Goal: Task Accomplishment & Management: Manage account settings

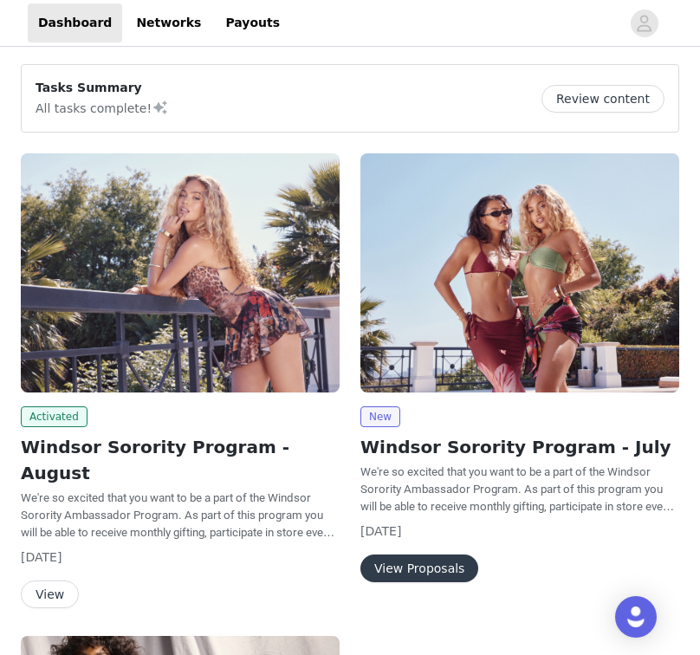
click at [49, 581] on button "View" at bounding box center [50, 595] width 58 height 28
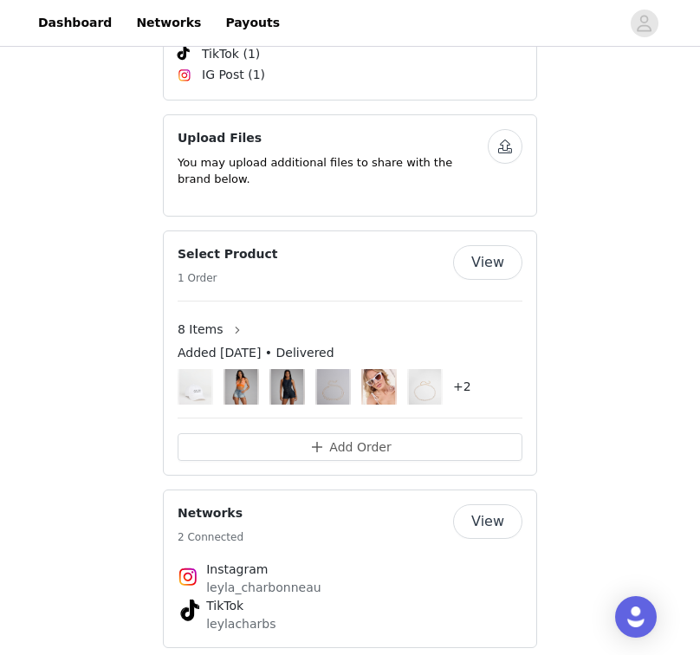
scroll to position [952, 0]
drag, startPoint x: 183, startPoint y: 226, endPoint x: 220, endPoint y: 234, distance: 38.1
click at [220, 246] on h4 "Select Product" at bounding box center [228, 255] width 101 height 18
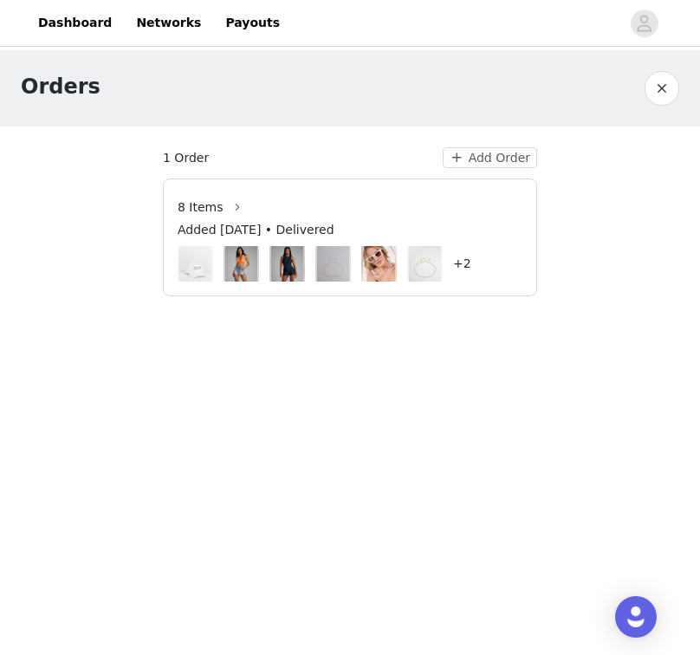
click at [666, 87] on button "button" at bounding box center [662, 88] width 35 height 35
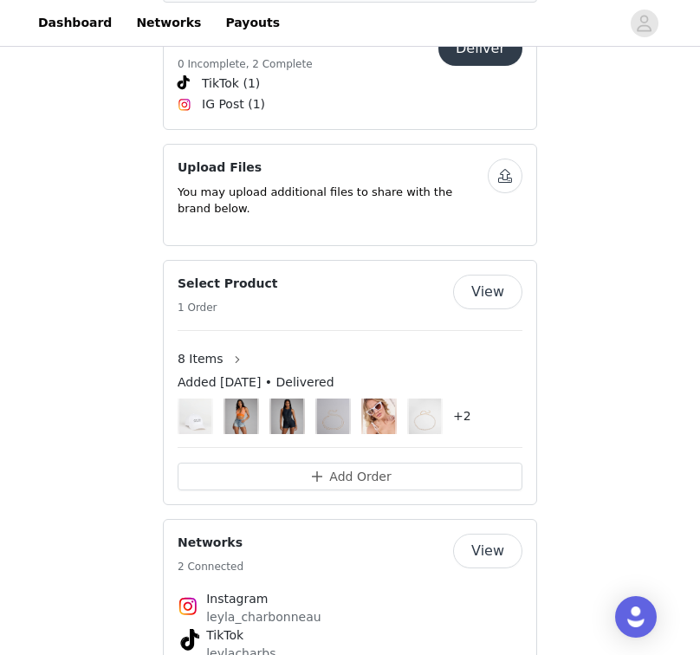
scroll to position [925, 0]
click at [489, 274] on button "View" at bounding box center [487, 291] width 69 height 35
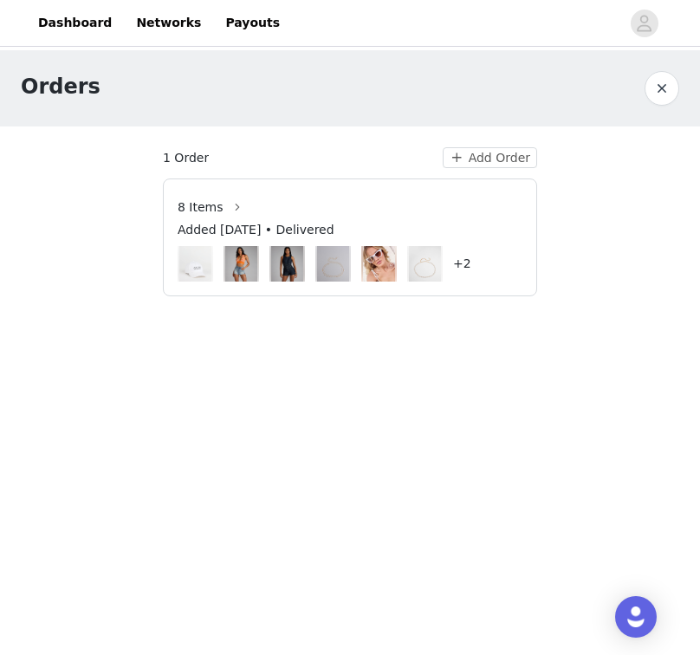
click at [287, 263] on img at bounding box center [286, 264] width 31 height 36
click at [659, 94] on button "button" at bounding box center [662, 88] width 35 height 35
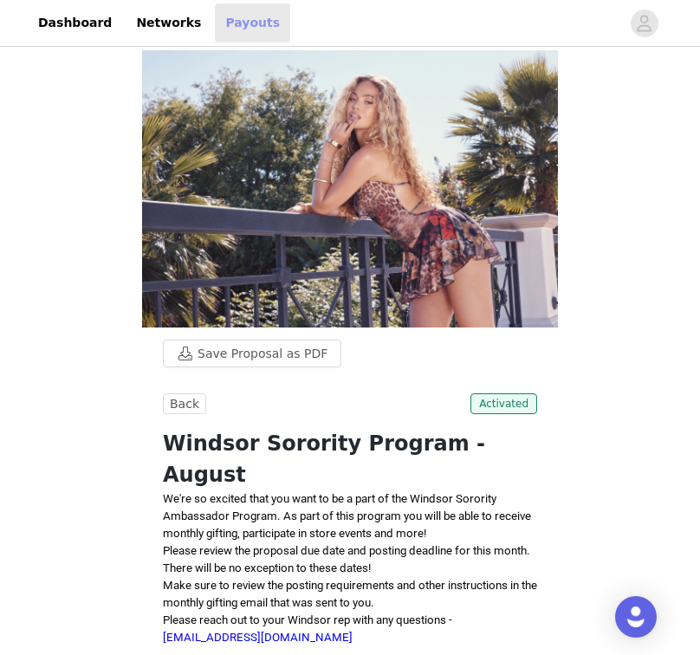
click at [230, 26] on link "Payouts" at bounding box center [252, 22] width 75 height 39
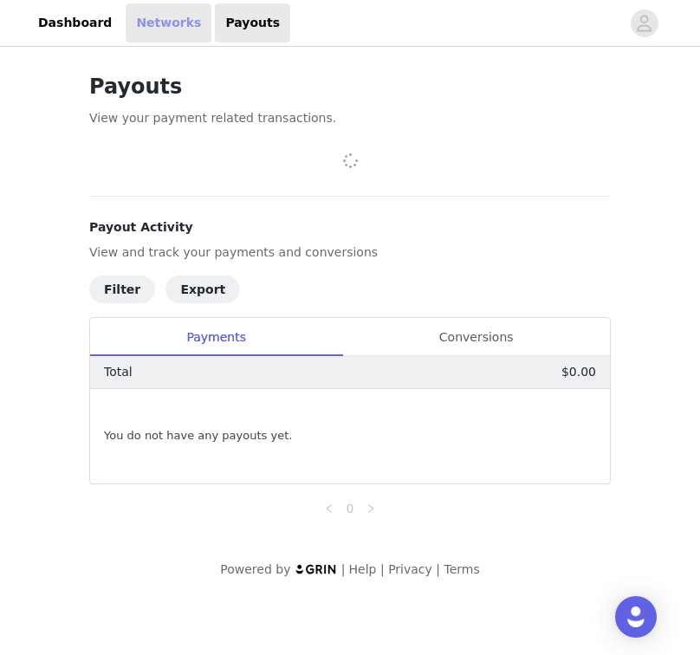
click at [180, 23] on link "Networks" at bounding box center [169, 22] width 86 height 39
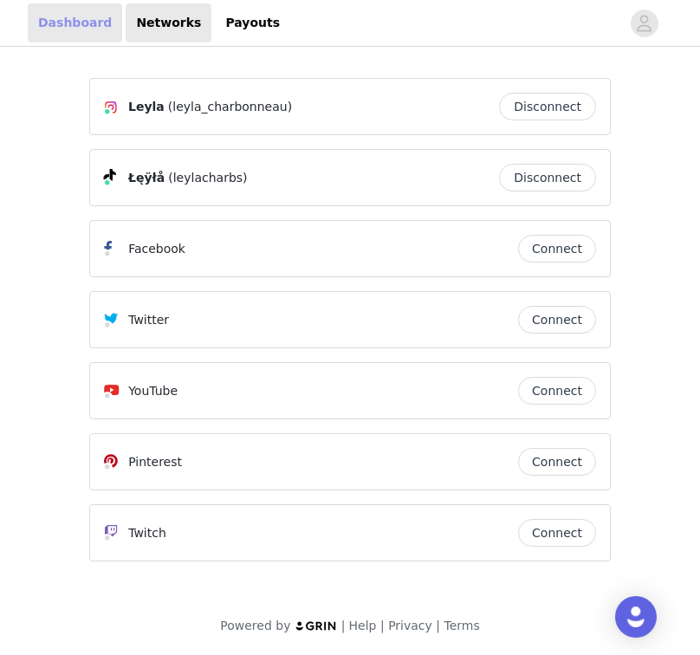
click at [88, 22] on link "Dashboard" at bounding box center [75, 22] width 94 height 39
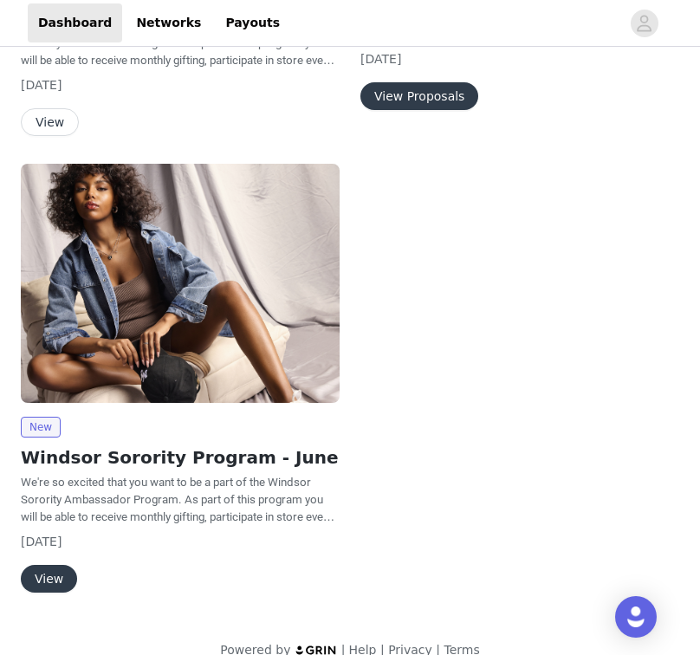
scroll to position [121, 0]
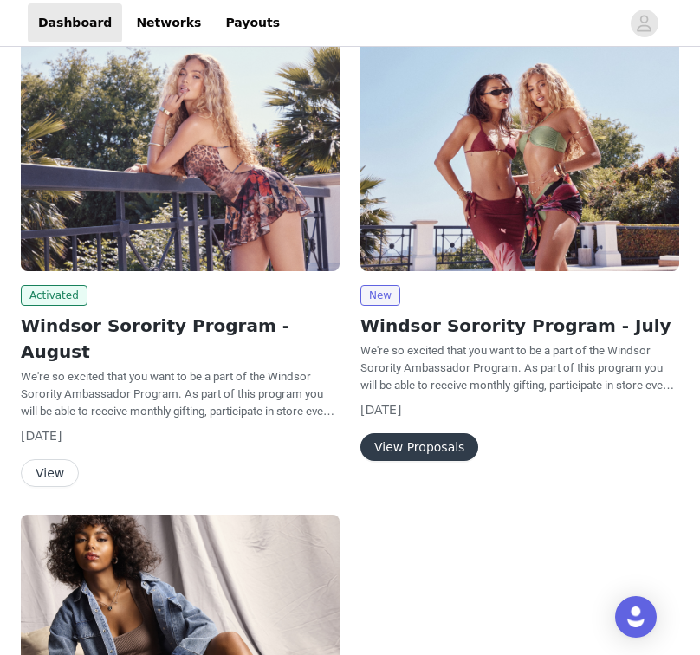
click at [417, 442] on button "View Proposals" at bounding box center [419, 447] width 118 height 28
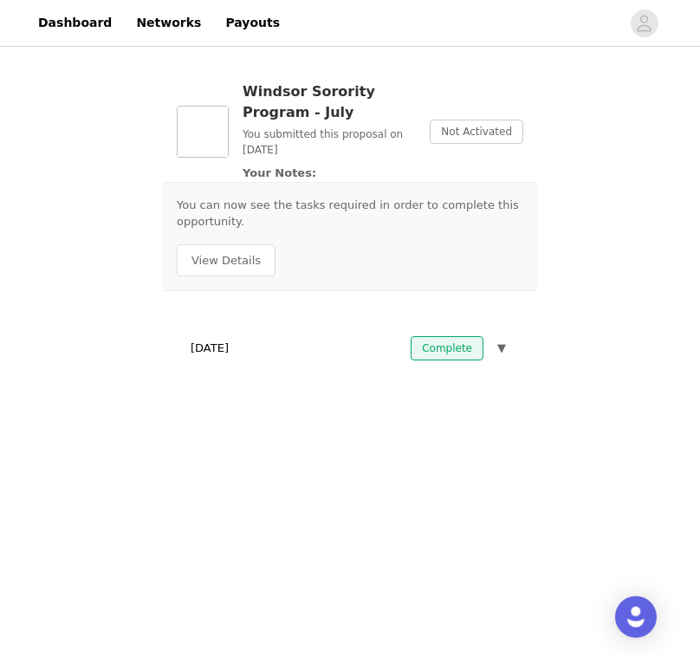
click at [498, 350] on span "▼" at bounding box center [501, 348] width 9 height 17
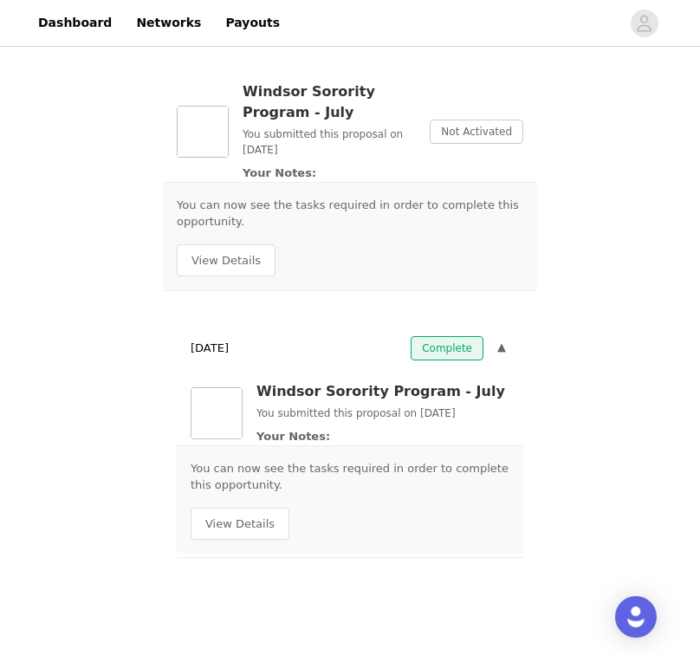
click at [500, 346] on span "▼" at bounding box center [501, 348] width 9 height 17
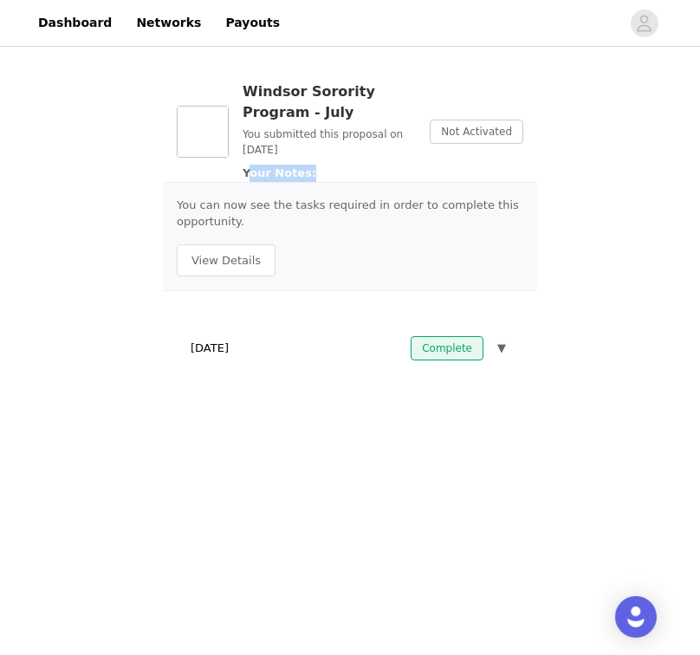
drag, startPoint x: 248, startPoint y: 177, endPoint x: 308, endPoint y: 176, distance: 60.7
click at [308, 176] on p "Your Notes:" at bounding box center [329, 173] width 173 height 17
click at [639, 22] on icon "avatar" at bounding box center [644, 24] width 16 height 28
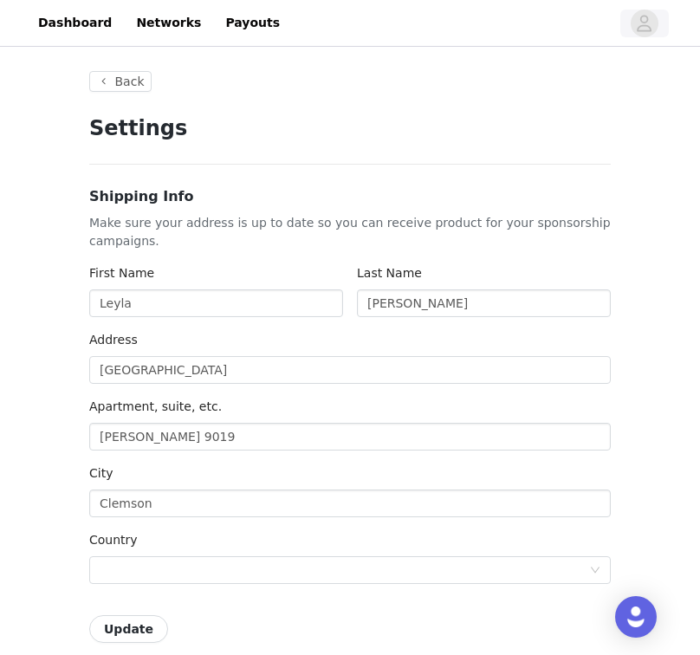
type input "+1 ([GEOGRAPHIC_DATA])"
click at [639, 22] on icon "avatar" at bounding box center [644, 24] width 16 height 28
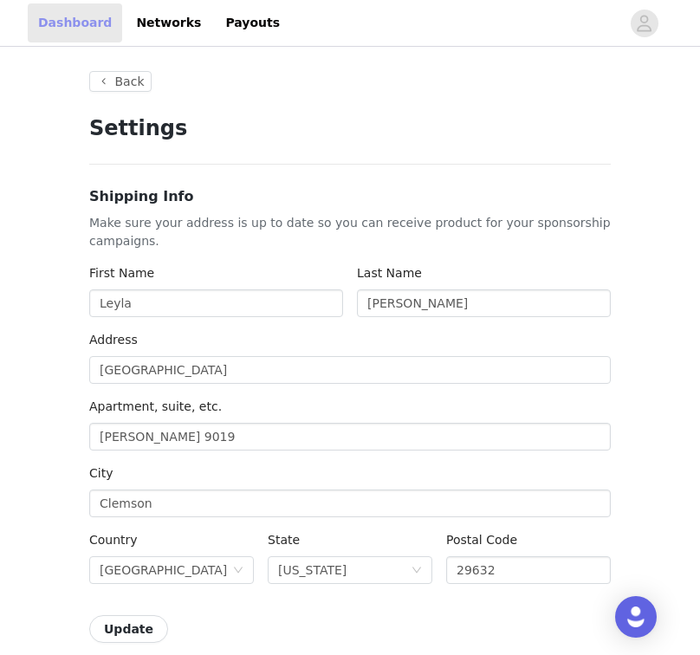
click at [76, 28] on link "Dashboard" at bounding box center [75, 22] width 94 height 39
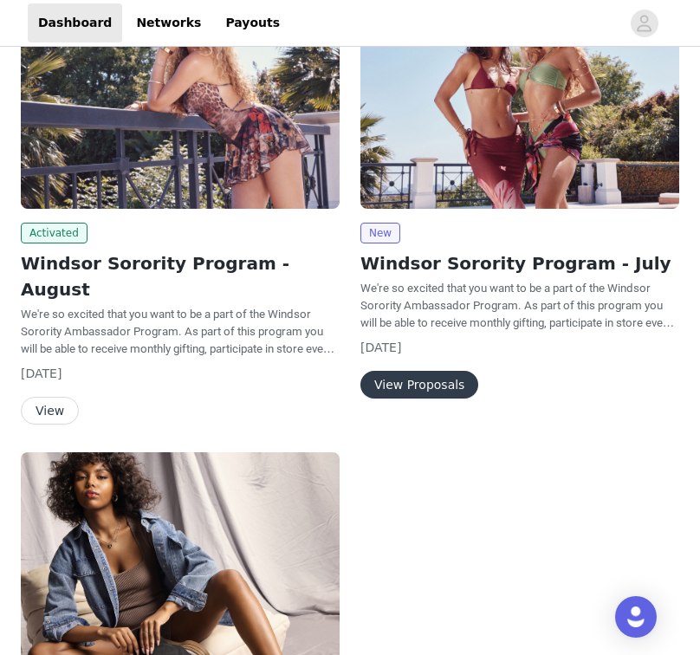
scroll to position [472, 0]
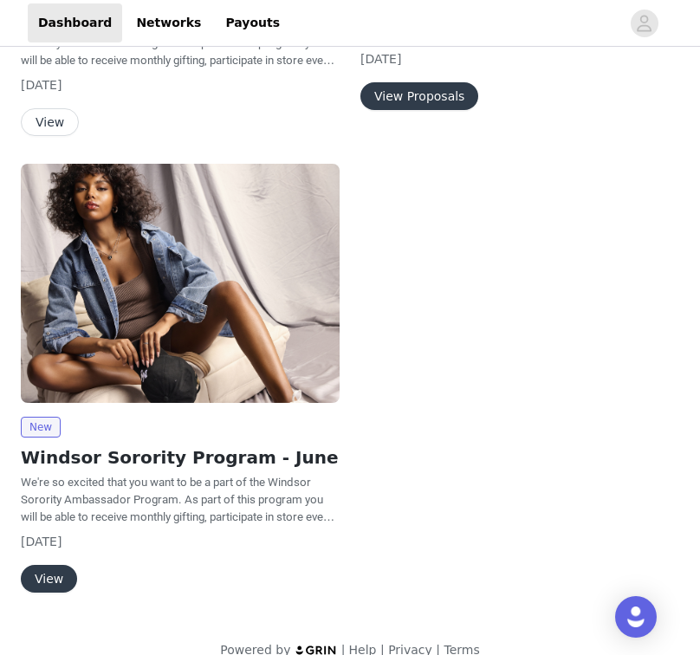
click at [60, 565] on button "View" at bounding box center [49, 579] width 56 height 28
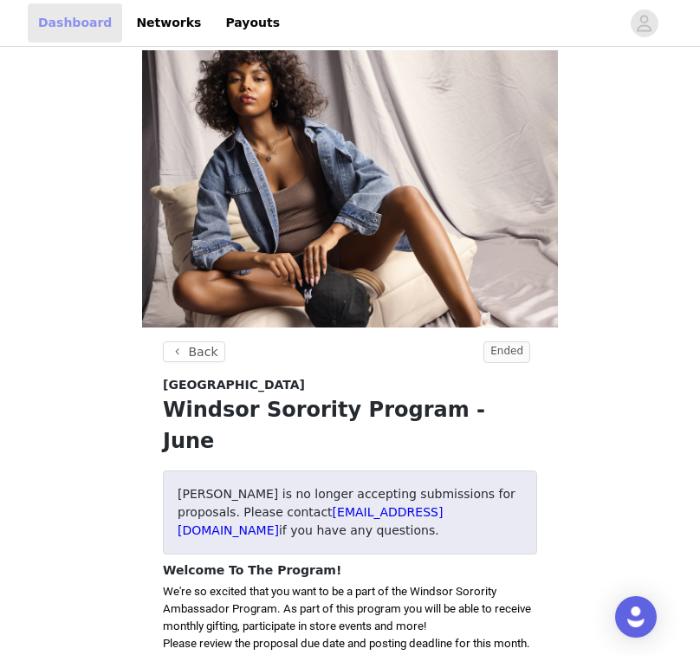
click at [89, 36] on link "Dashboard" at bounding box center [75, 22] width 94 height 39
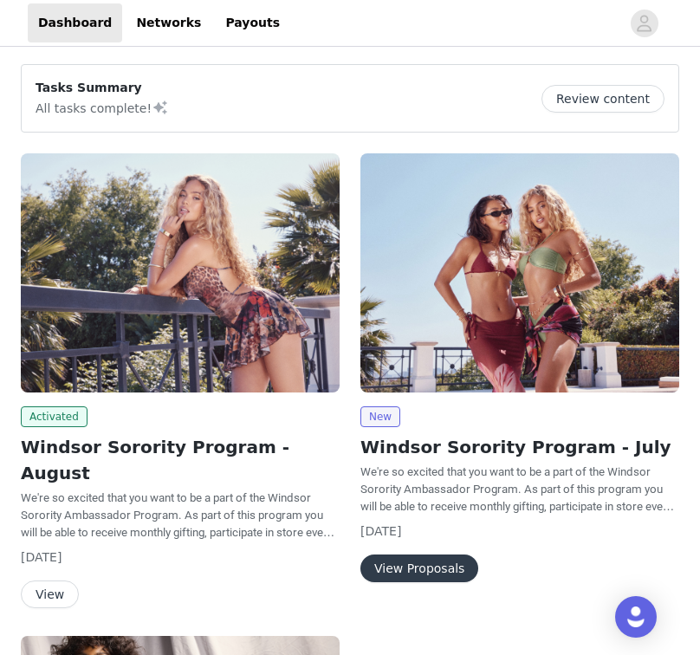
click at [54, 581] on button "View" at bounding box center [50, 595] width 58 height 28
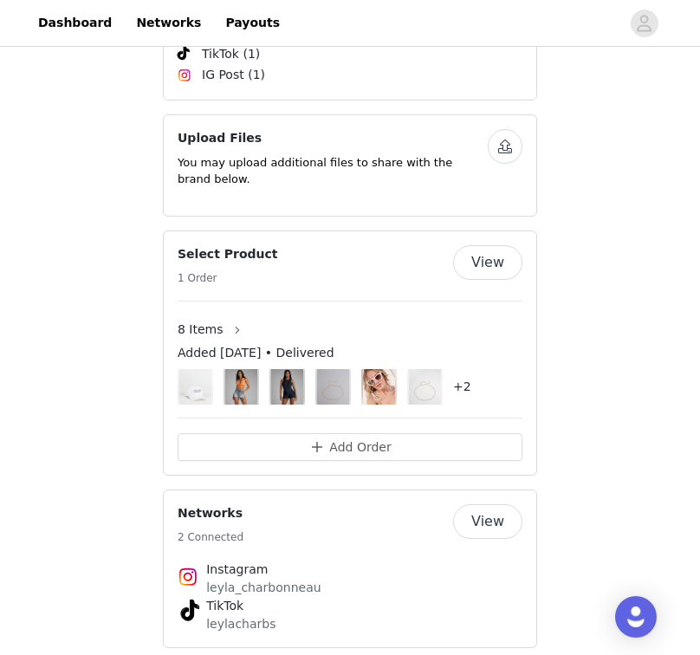
scroll to position [952, 0]
drag, startPoint x: 222, startPoint y: 329, endPoint x: 245, endPoint y: 328, distance: 23.5
click at [245, 345] on span "Added [DATE] • Delivered" at bounding box center [256, 354] width 157 height 18
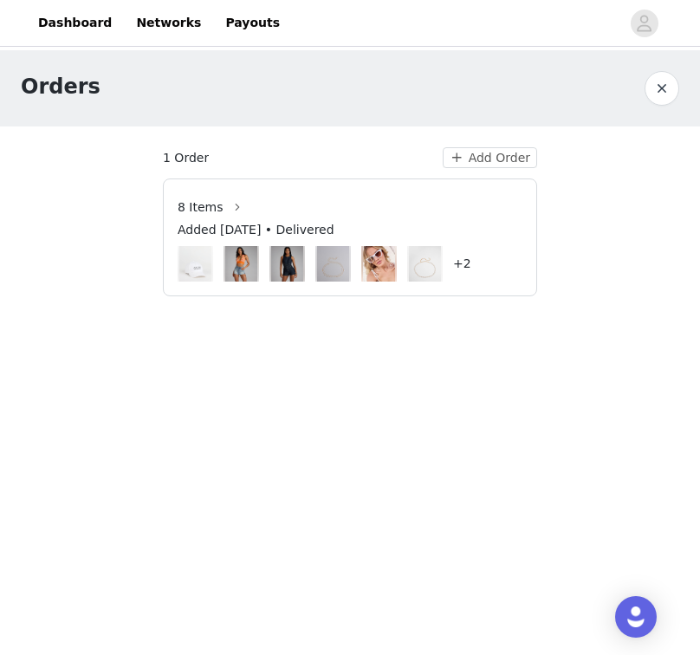
click at [657, 93] on button "button" at bounding box center [662, 88] width 35 height 35
